Goal: Find specific page/section

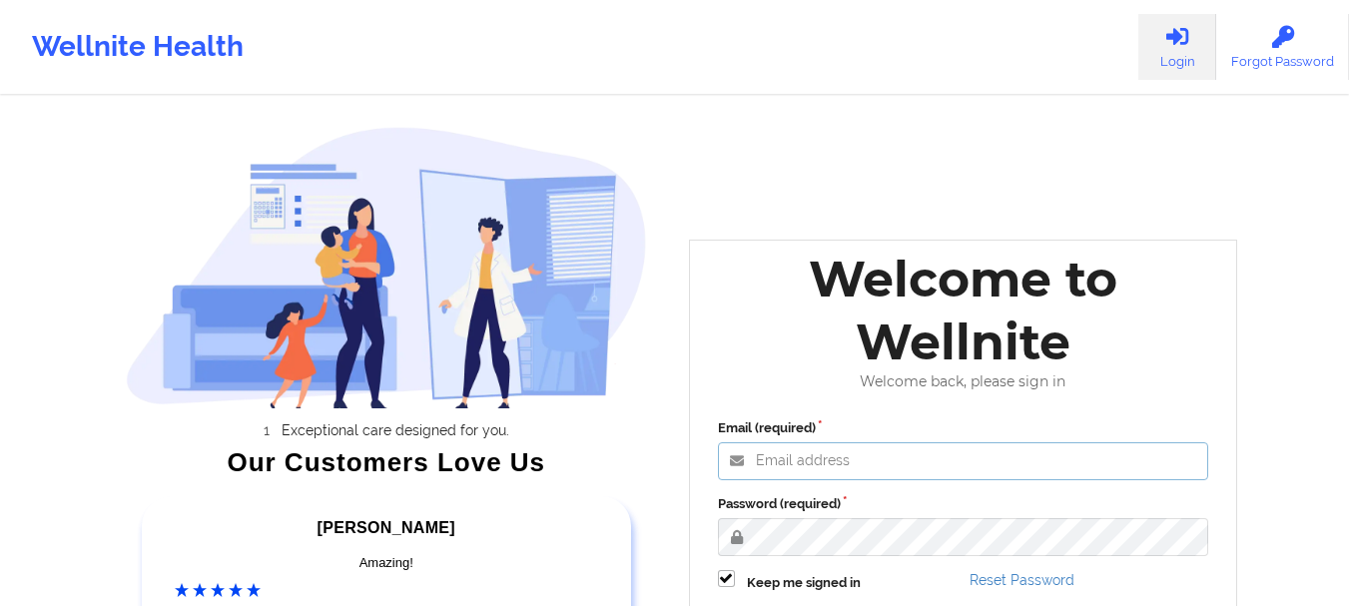
type input "[EMAIL_ADDRESS][DOMAIN_NAME]"
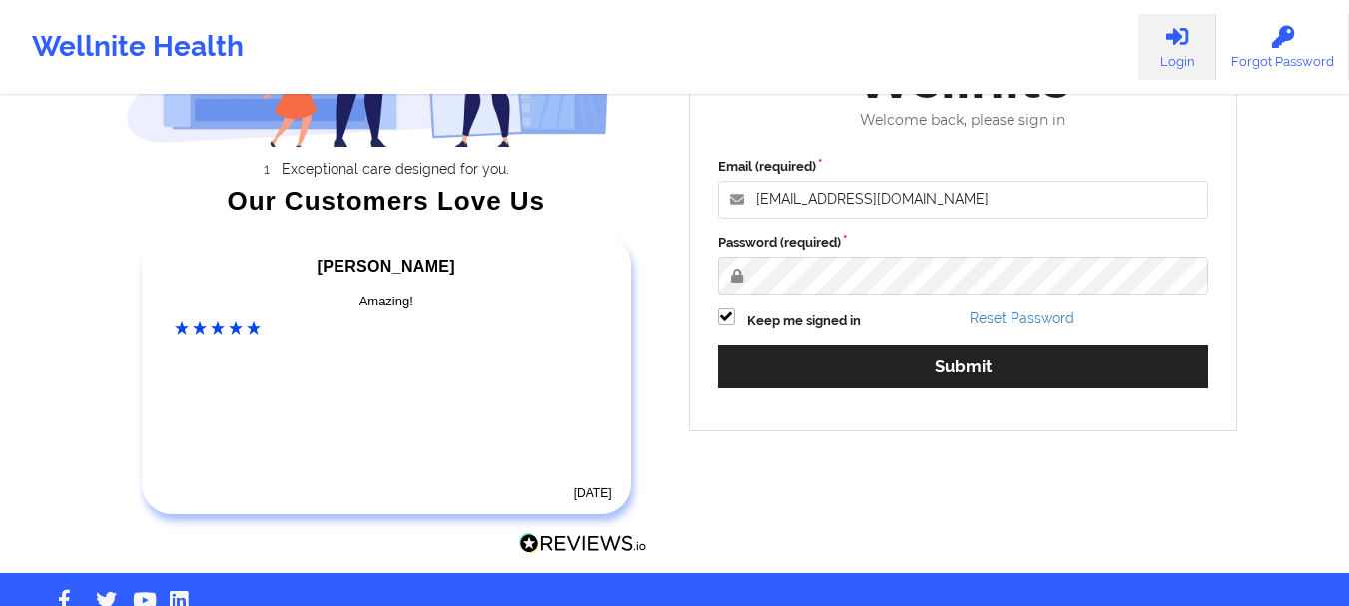
scroll to position [265, 0]
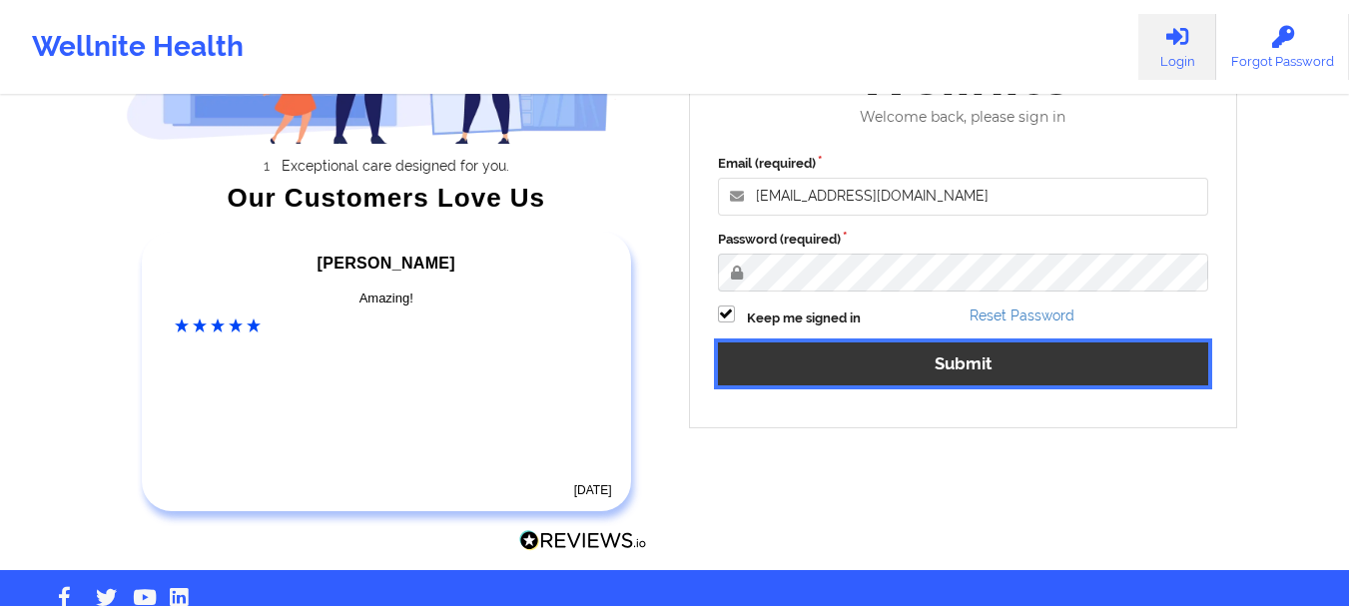
click at [960, 352] on button "Submit" at bounding box center [963, 363] width 491 height 43
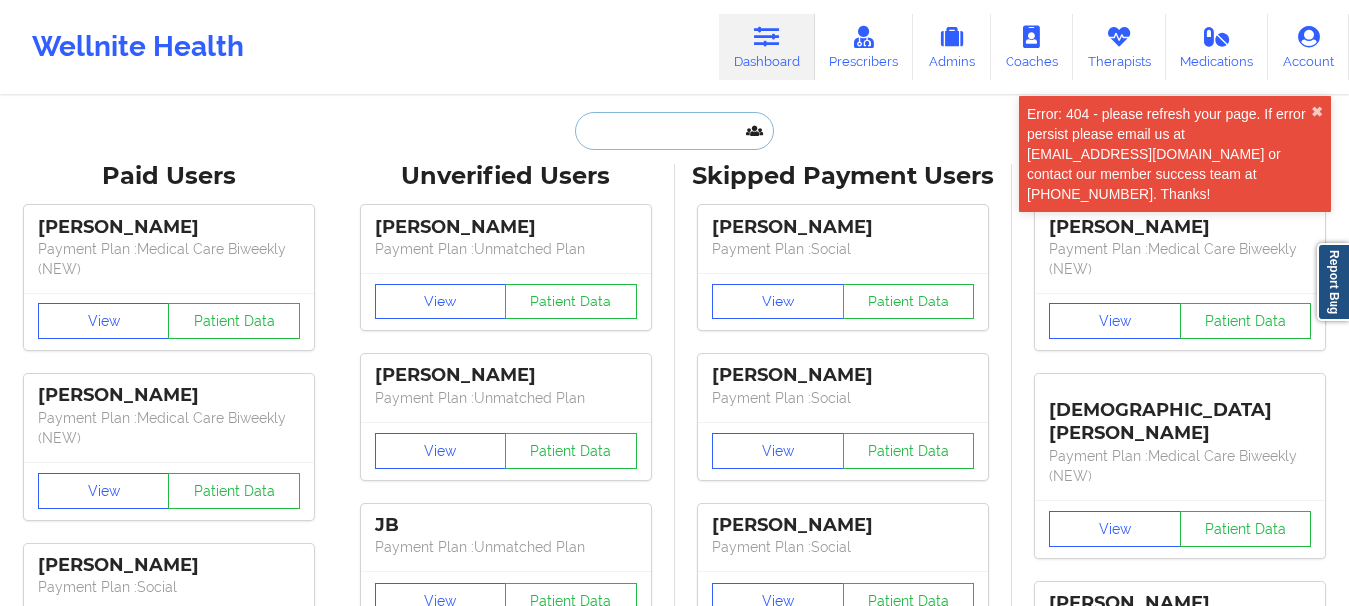
click at [610, 118] on input "text" at bounding box center [674, 131] width 198 height 38
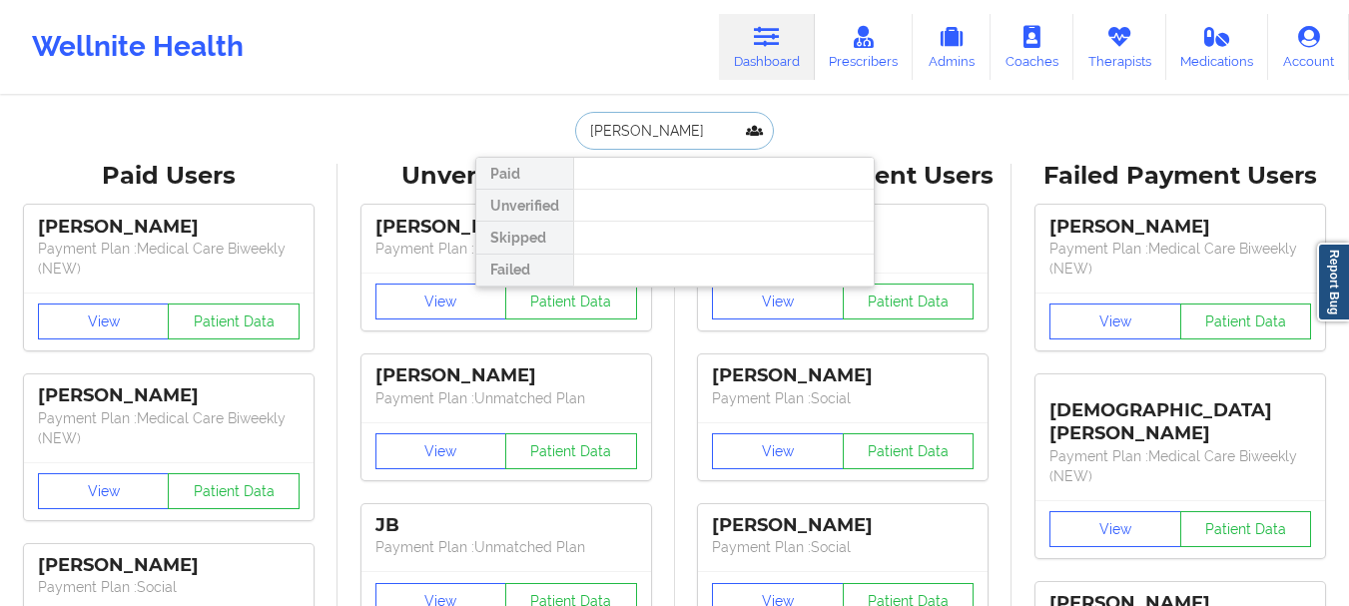
type input "[PERSON_NAME]"
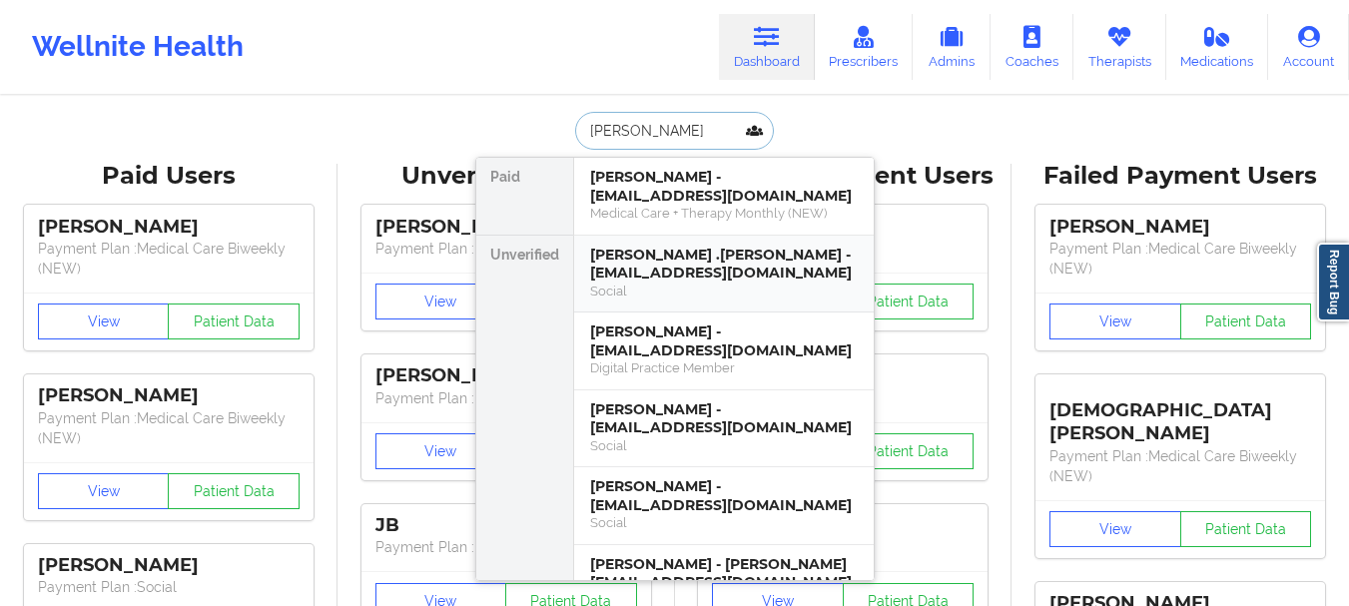
click at [710, 286] on div "Social" at bounding box center [724, 291] width 268 height 17
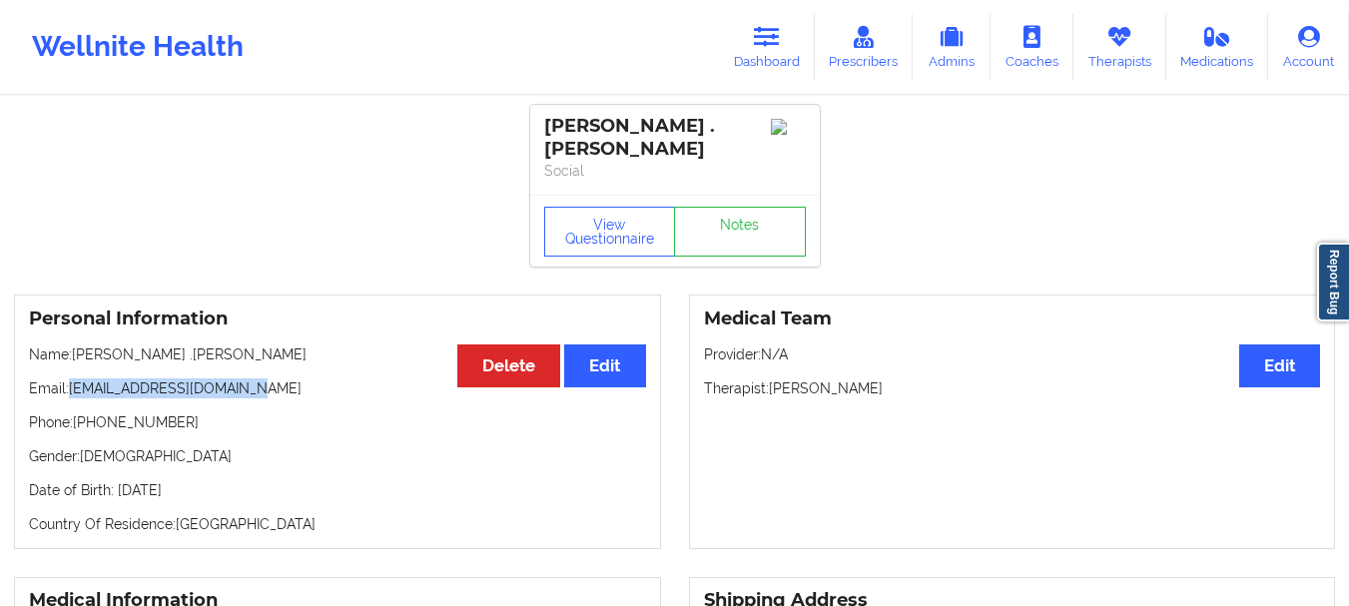
drag, startPoint x: 244, startPoint y: 372, endPoint x: 69, endPoint y: 374, distance: 174.7
click at [69, 378] on p "Email: [EMAIL_ADDRESS][DOMAIN_NAME]" at bounding box center [337, 388] width 617 height 20
copy p "[EMAIL_ADDRESS][DOMAIN_NAME]"
click at [753, 65] on link "Dashboard" at bounding box center [767, 47] width 96 height 66
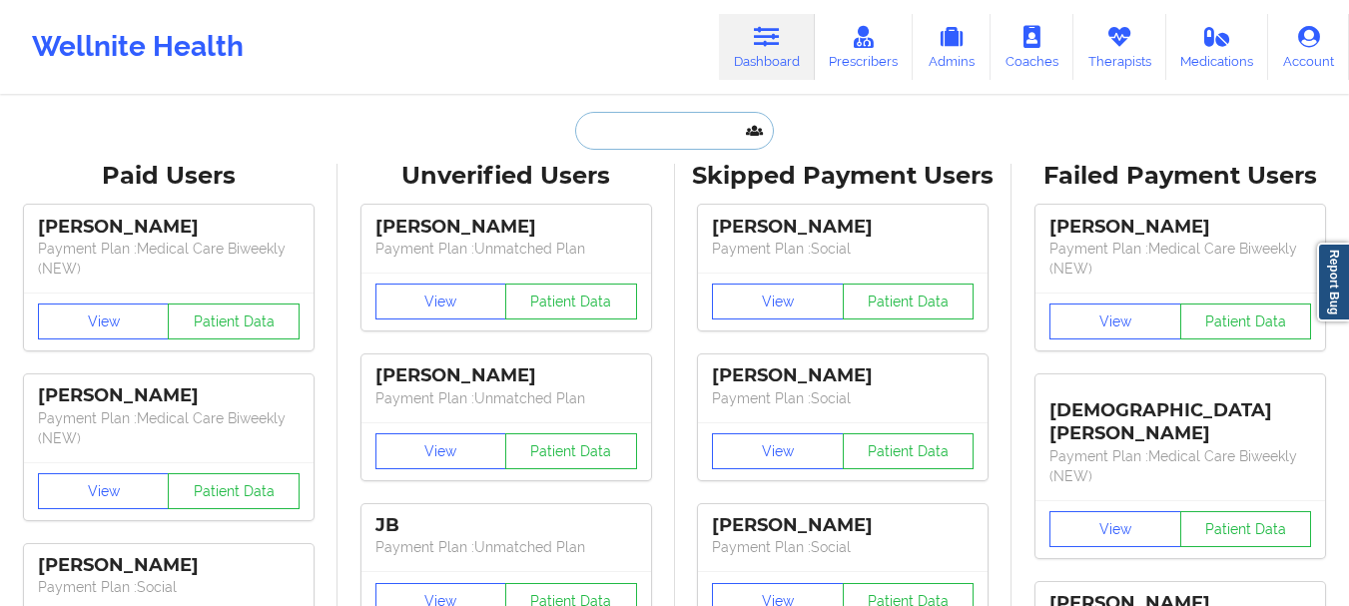
click at [654, 135] on input "text" at bounding box center [674, 131] width 198 height 38
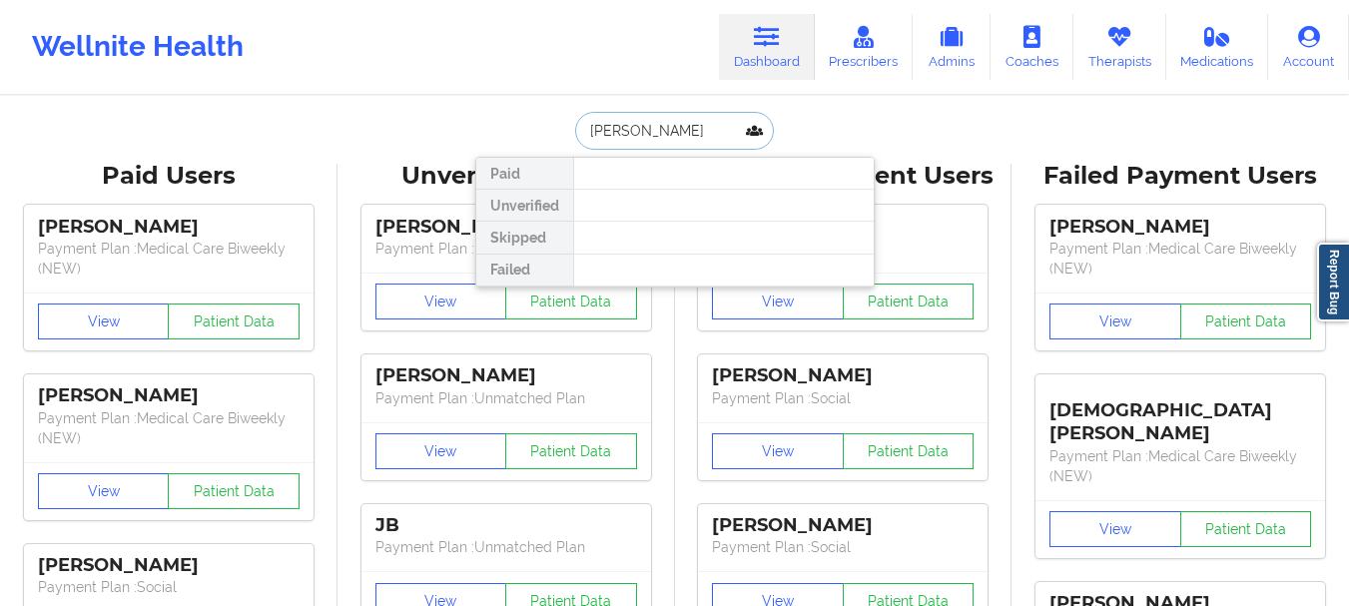
type input "[PERSON_NAME]"
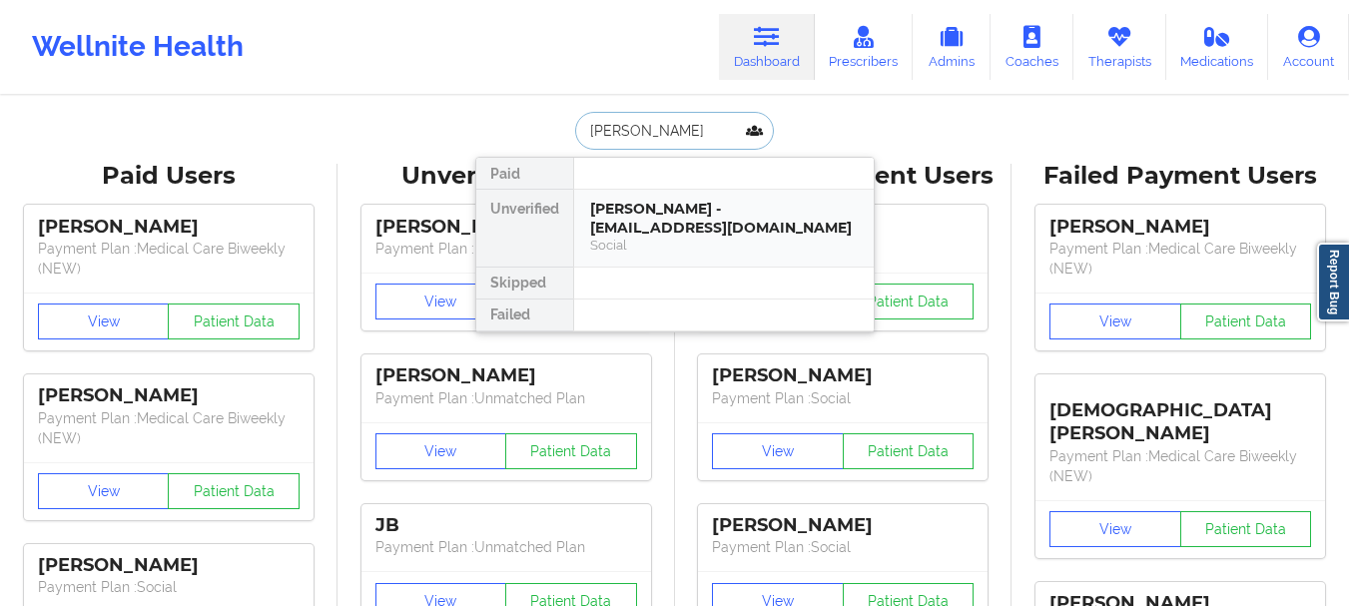
click at [643, 203] on div "[PERSON_NAME] - [EMAIL_ADDRESS][DOMAIN_NAME]" at bounding box center [724, 218] width 268 height 37
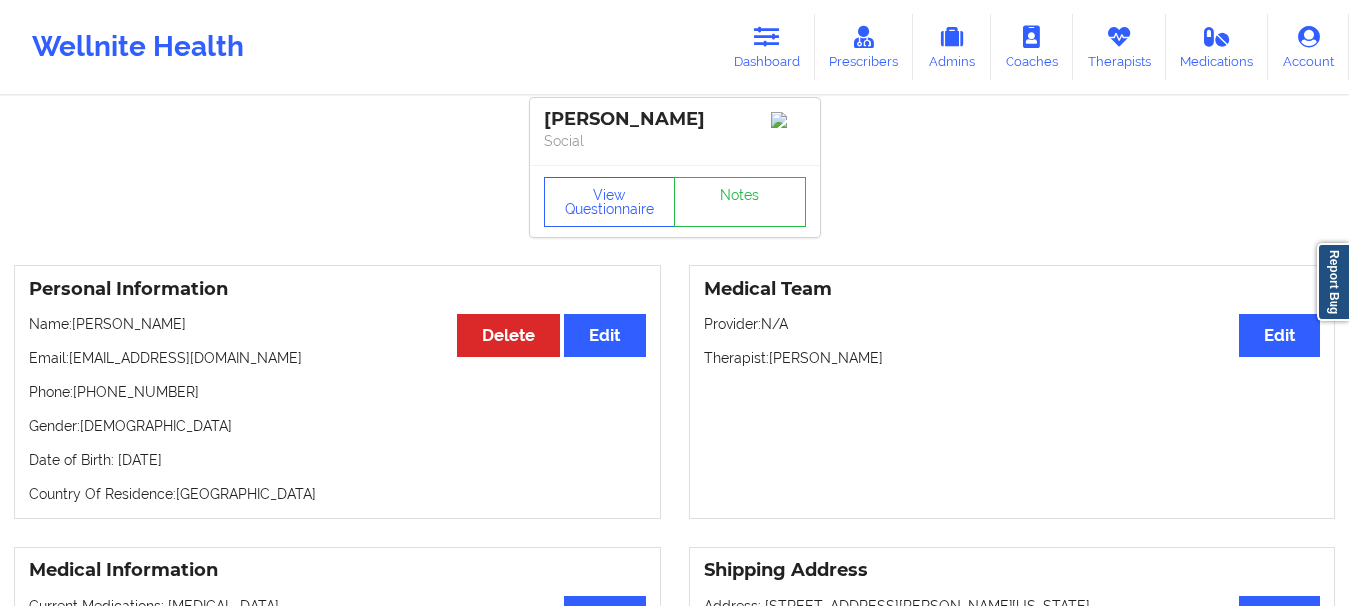
scroll to position [22, 0]
